Goal: Find specific page/section: Find specific page/section

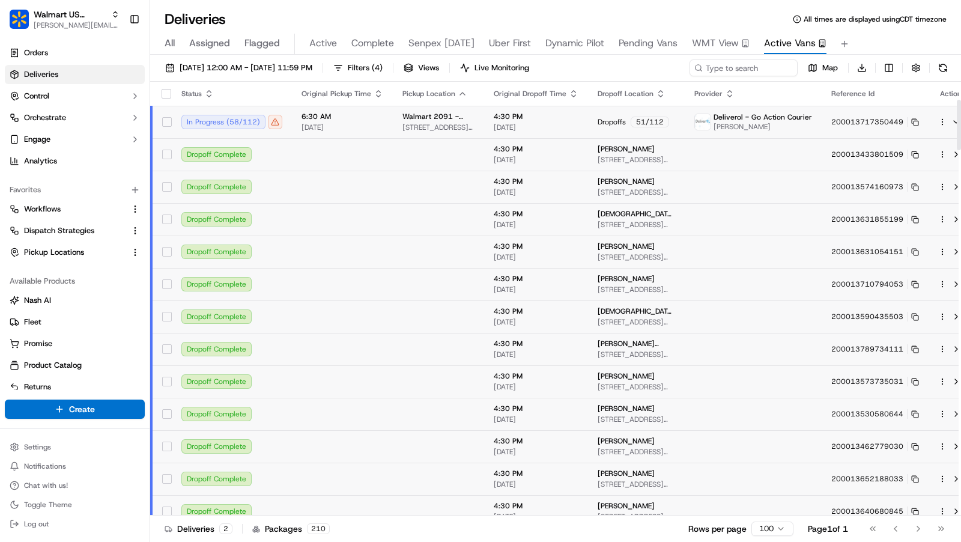
scroll to position [154, 0]
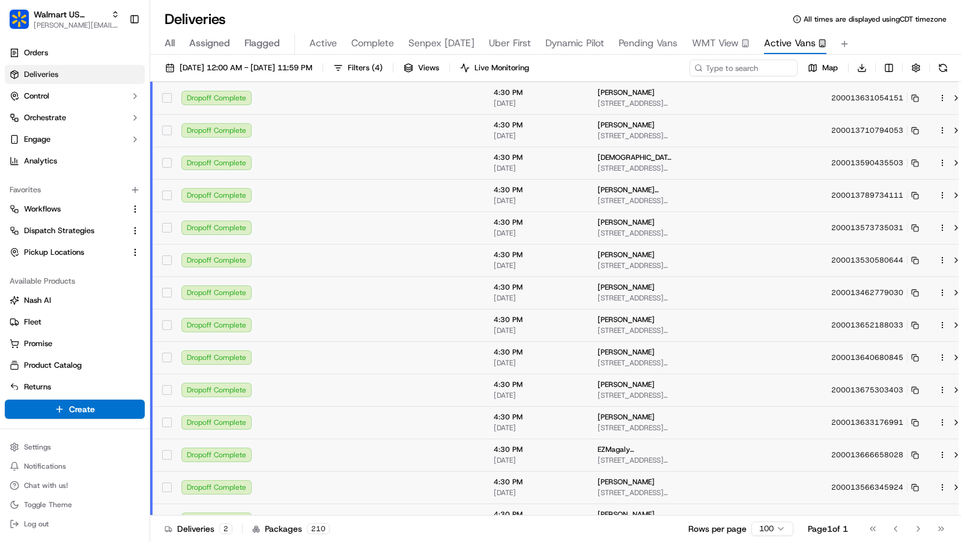
click at [726, 13] on div "Deliveries All times are displayed using CDT timezone" at bounding box center [555, 19] width 811 height 19
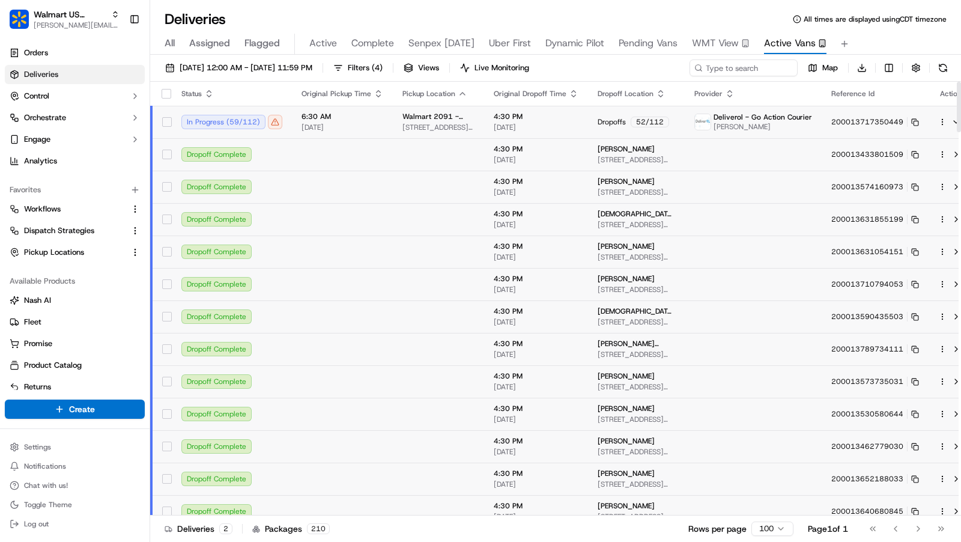
click at [698, 133] on td "Deliverol - Go Action Courier [PERSON_NAME]" at bounding box center [753, 122] width 137 height 32
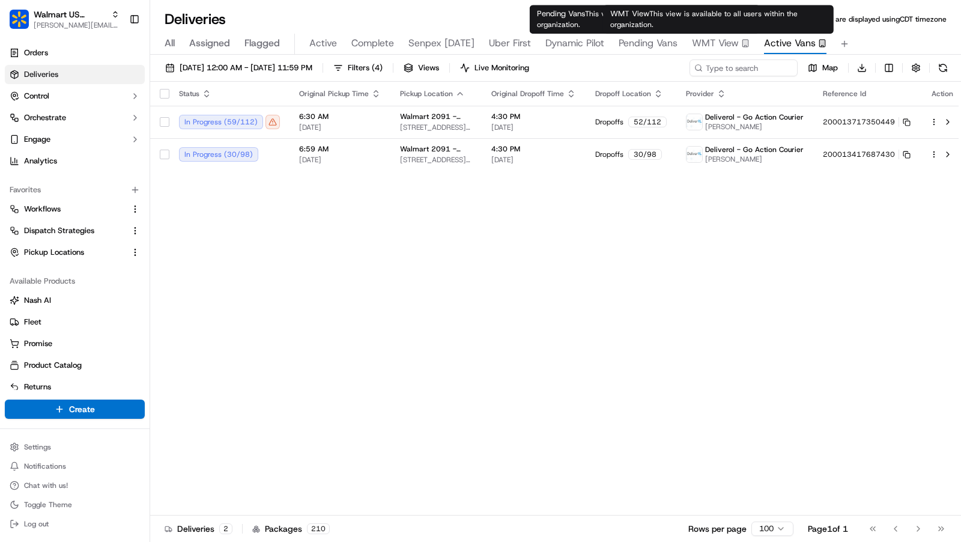
click at [716, 40] on span "WMT View" at bounding box center [715, 43] width 47 height 14
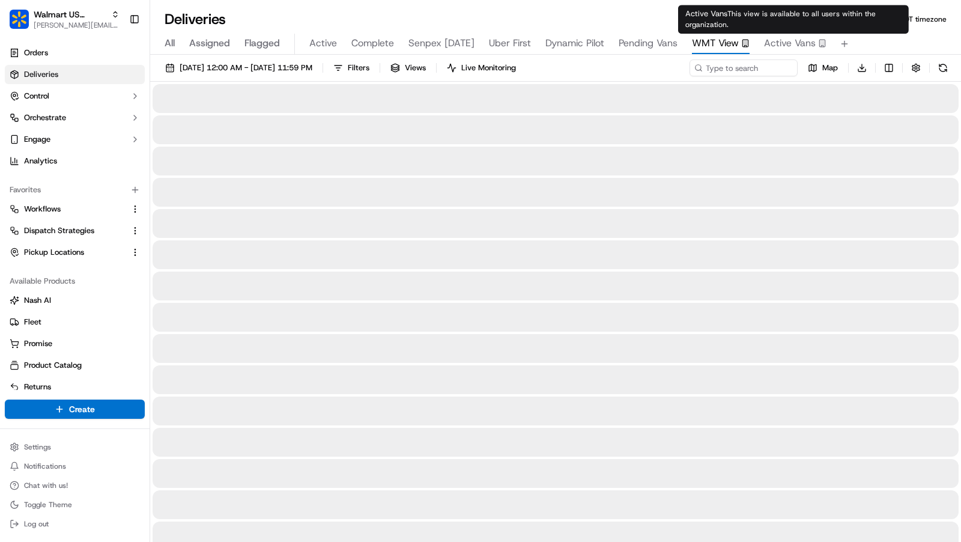
click at [785, 43] on span "Active Vans" at bounding box center [790, 43] width 52 height 14
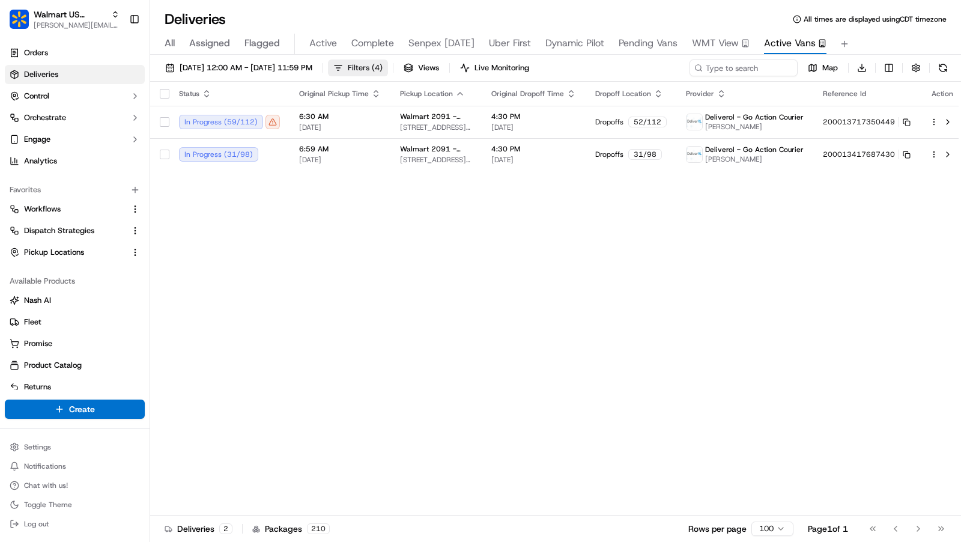
click at [388, 70] on button "Filters ( 4 )" at bounding box center [358, 67] width 60 height 17
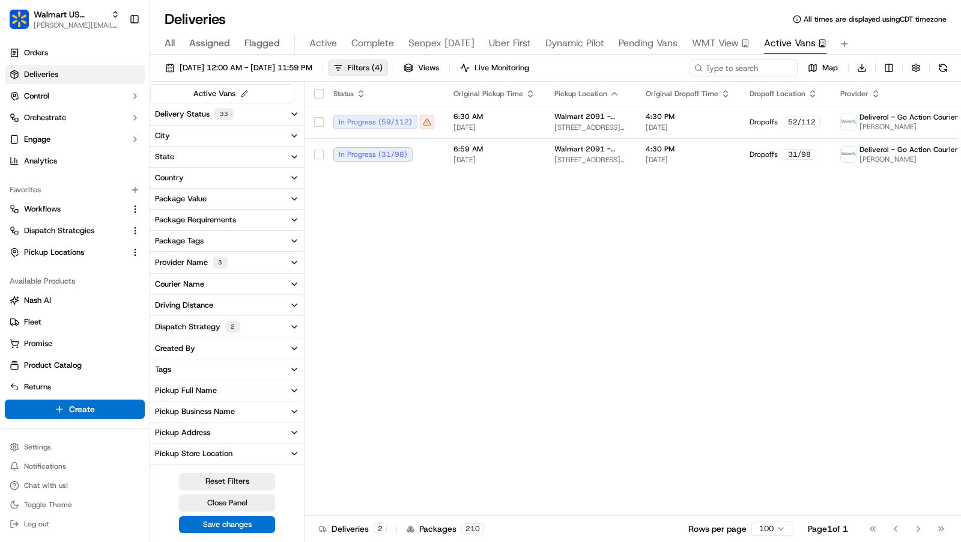
click at [261, 263] on button "Provider Name 3" at bounding box center [227, 263] width 154 height 22
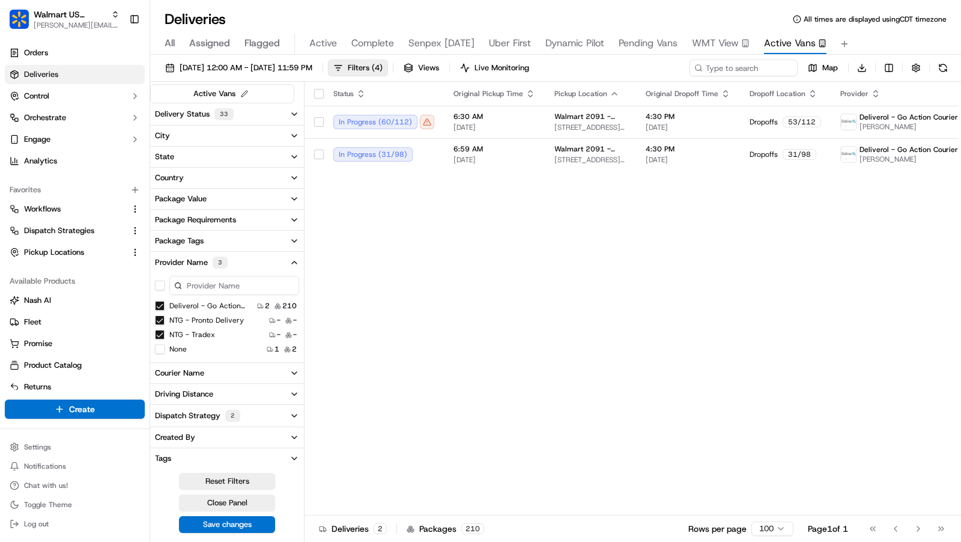
click at [280, 258] on button "Provider Name 3" at bounding box center [227, 263] width 154 height 22
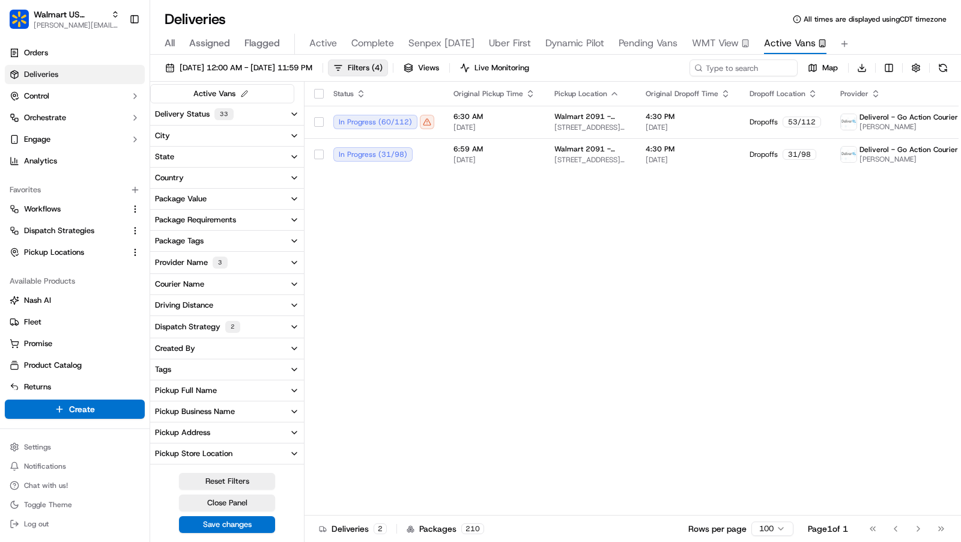
click at [275, 109] on button "Delivery Status 33" at bounding box center [227, 114] width 154 height 22
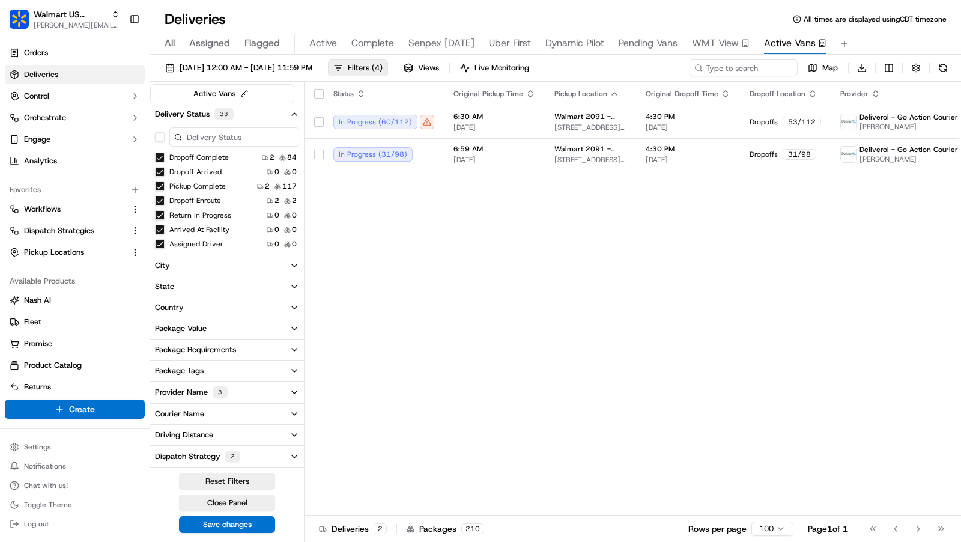
click at [157, 136] on button "button" at bounding box center [160, 137] width 10 height 10
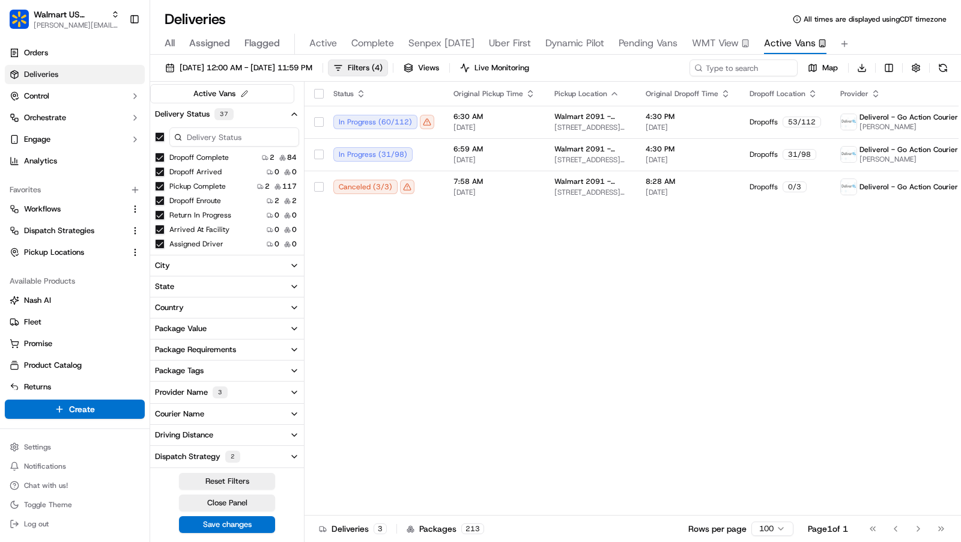
click at [159, 135] on button "button" at bounding box center [160, 137] width 10 height 10
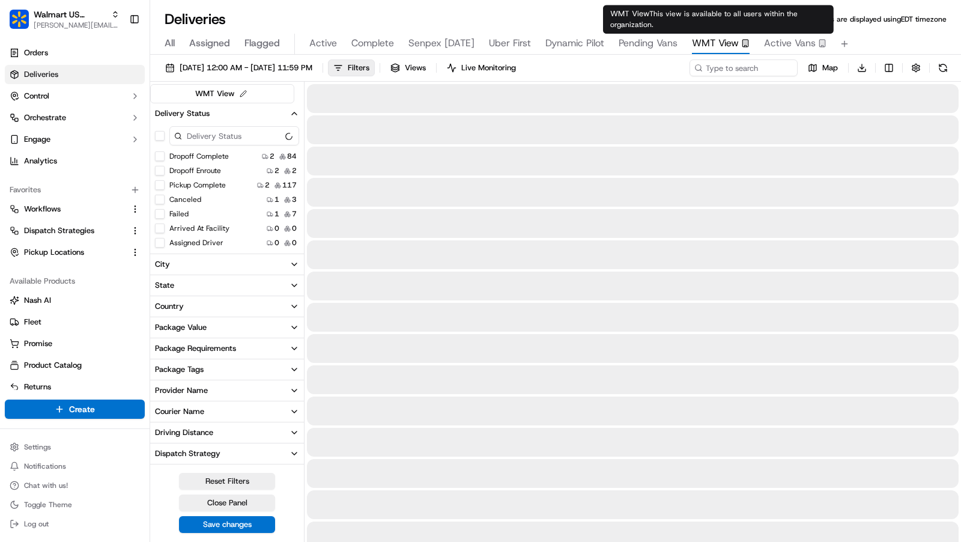
click at [717, 38] on span "WMT View" at bounding box center [715, 43] width 47 height 14
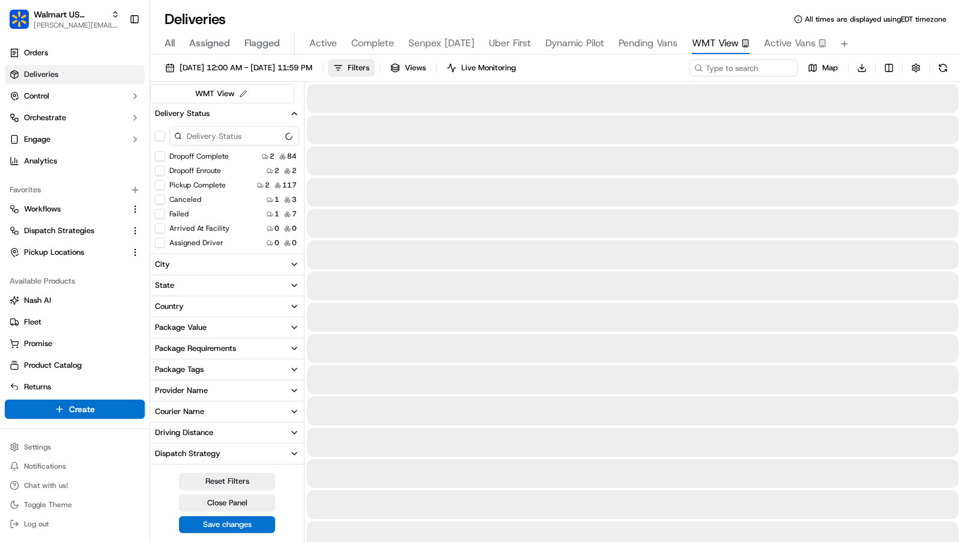
click at [791, 36] on span "Active Vans" at bounding box center [790, 43] width 52 height 14
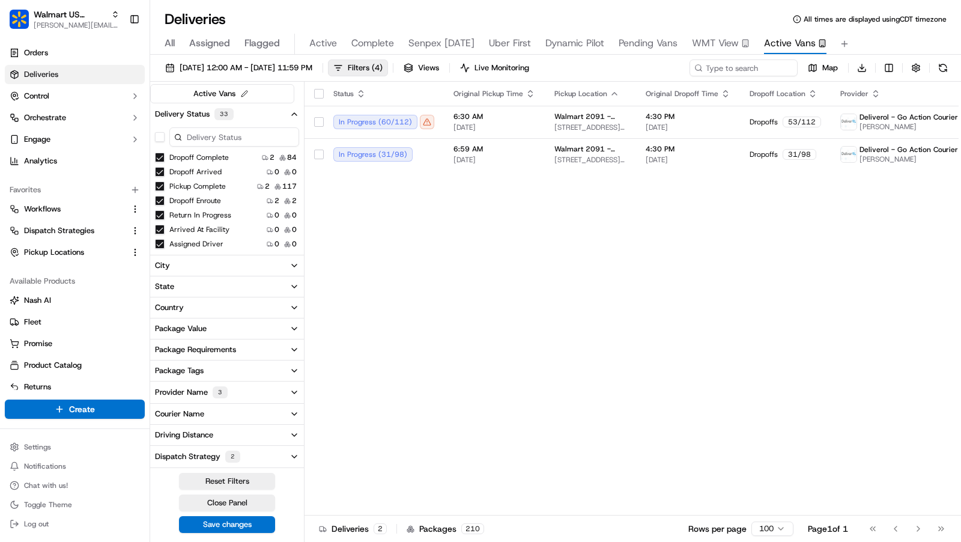
click at [291, 115] on icon "button" at bounding box center [295, 114] width 10 height 10
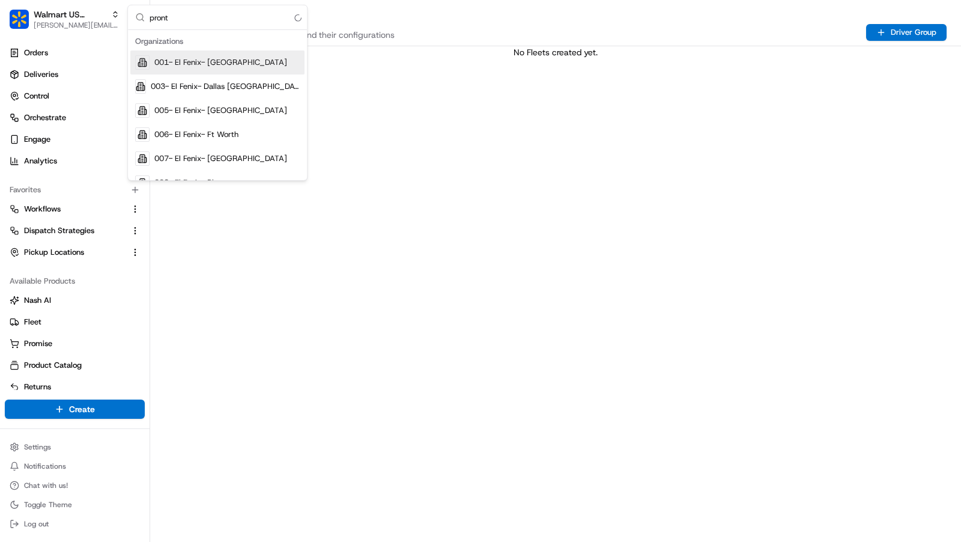
type input "pronto"
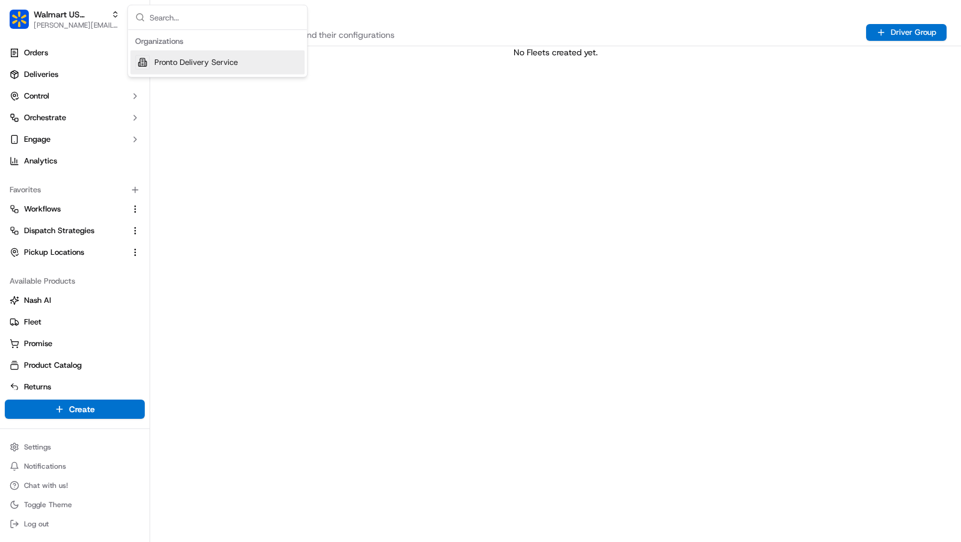
click at [180, 78] on div "No Fleets created yet." at bounding box center [555, 294] width 811 height 496
type input "pronto"
click at [193, 67] on span "Pronto Delivery Service" at bounding box center [196, 62] width 84 height 11
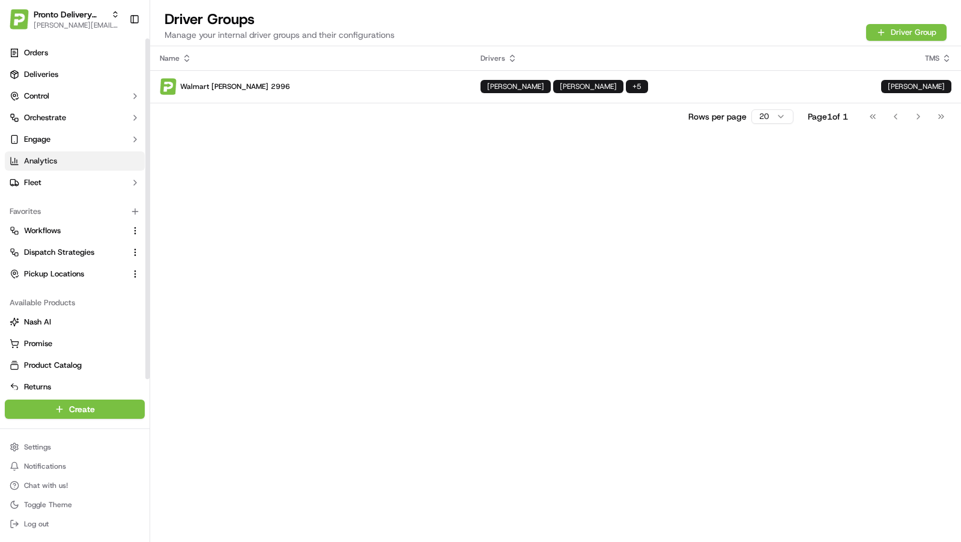
click at [68, 168] on link "Analytics" at bounding box center [75, 160] width 140 height 19
